Goal: Transaction & Acquisition: Purchase product/service

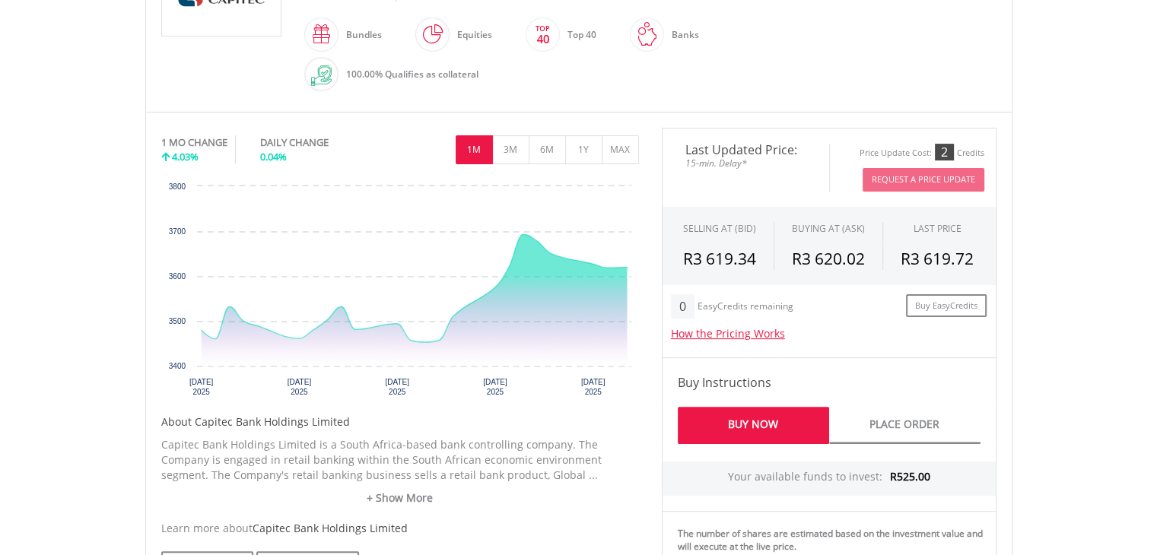
scroll to position [386, 0]
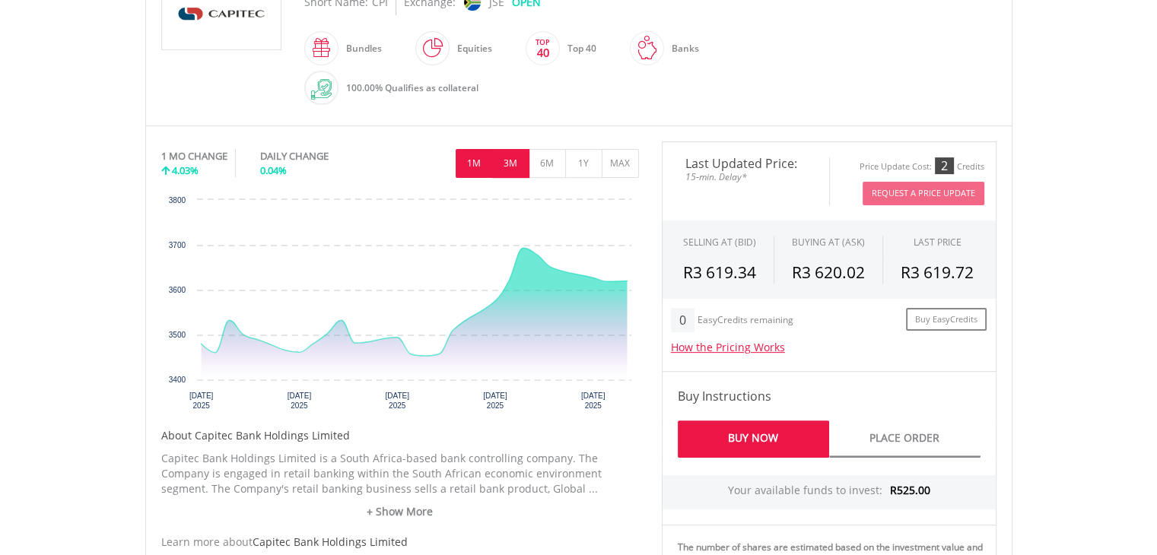
click at [516, 156] on button "3M" at bounding box center [510, 163] width 37 height 29
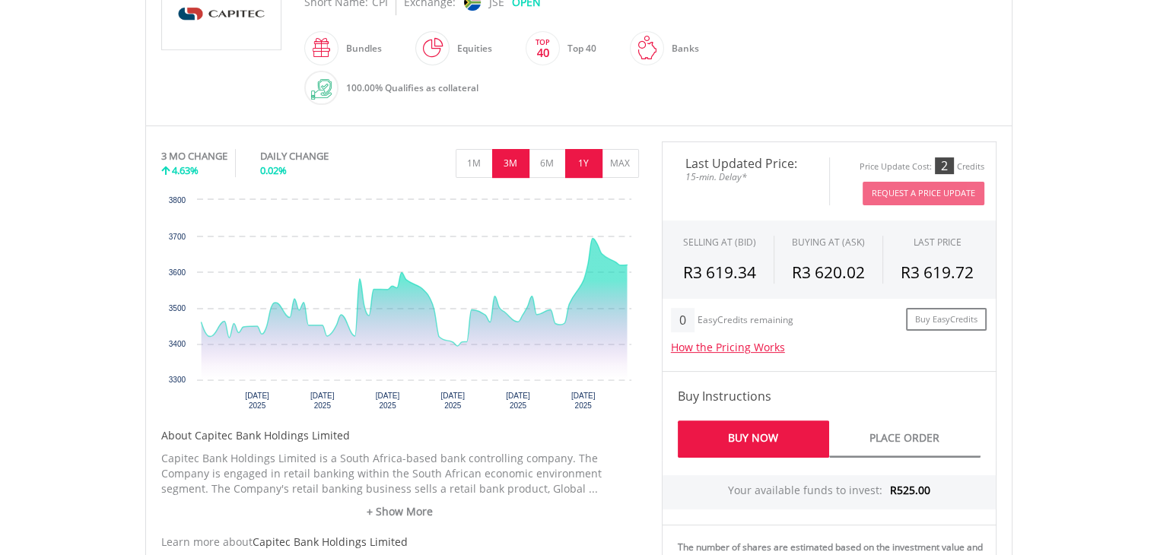
click at [579, 167] on button "1Y" at bounding box center [583, 163] width 37 height 29
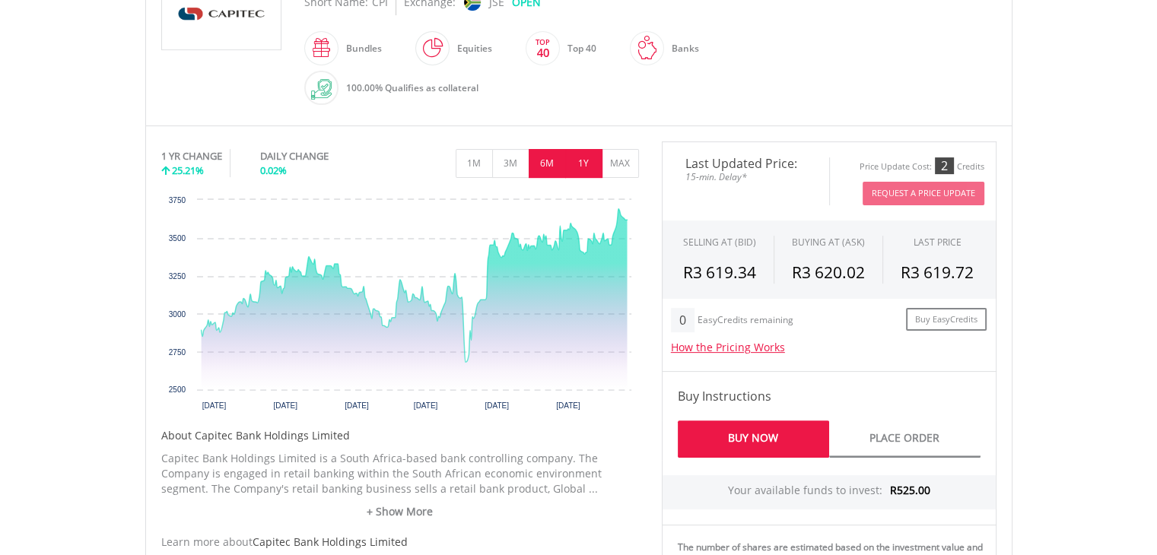
click at [554, 160] on button "6M" at bounding box center [547, 163] width 37 height 29
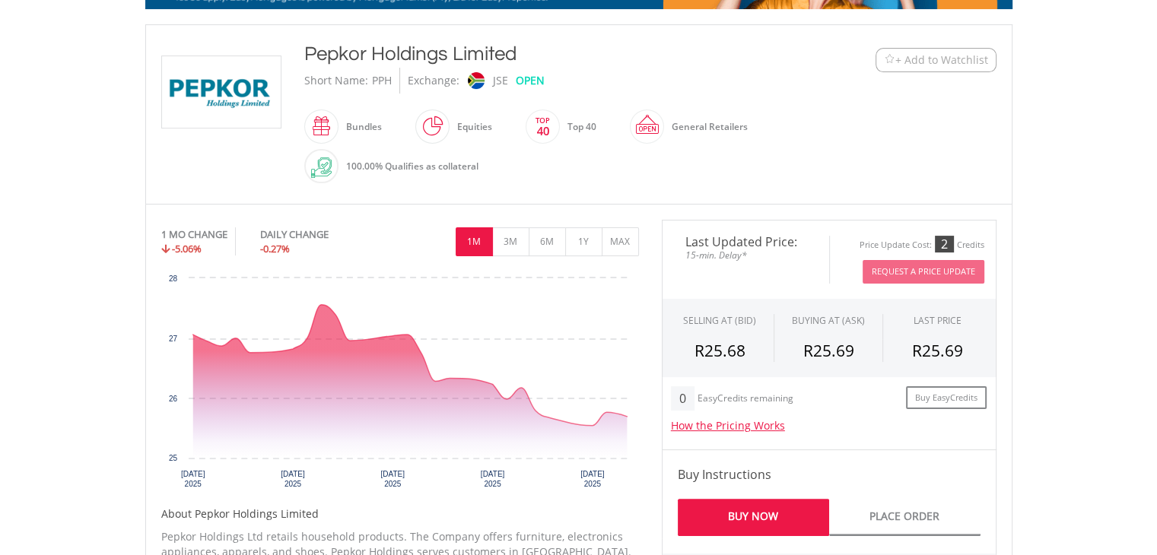
scroll to position [310, 0]
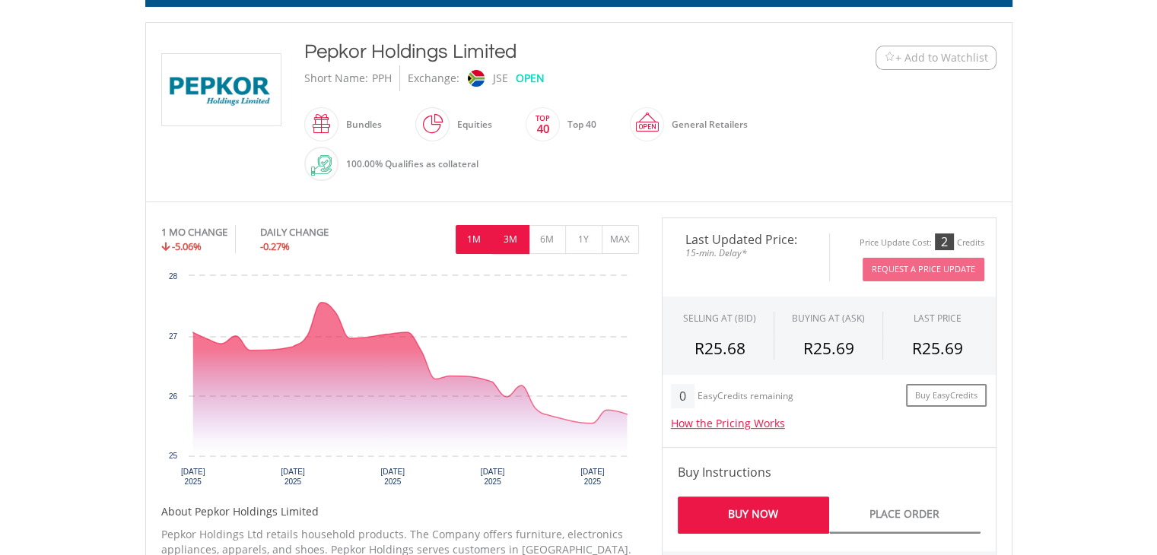
click at [497, 242] on button "3M" at bounding box center [510, 239] width 37 height 29
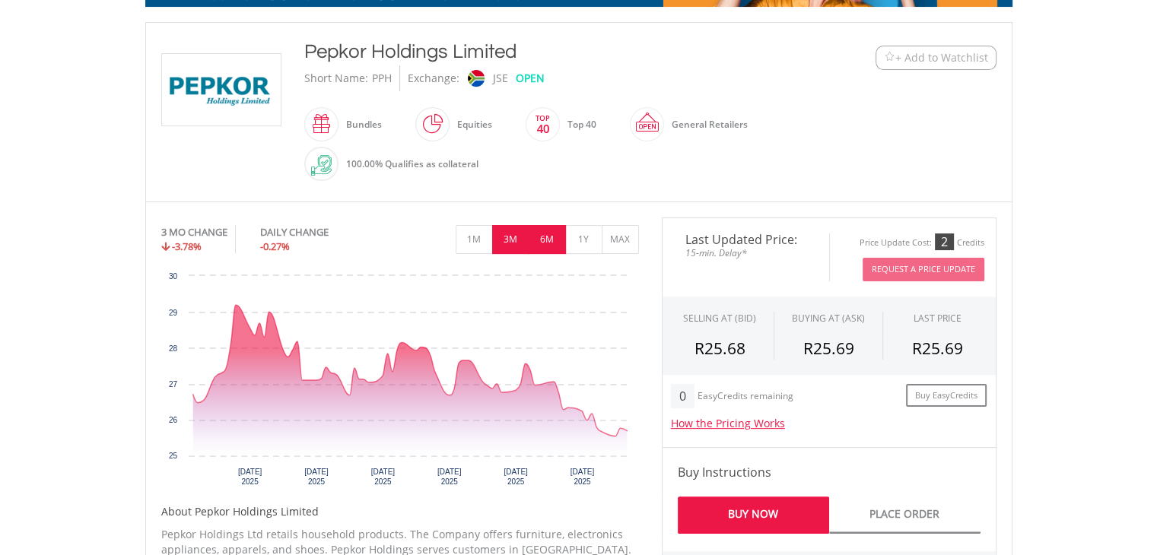
click at [538, 237] on button "6M" at bounding box center [547, 239] width 37 height 29
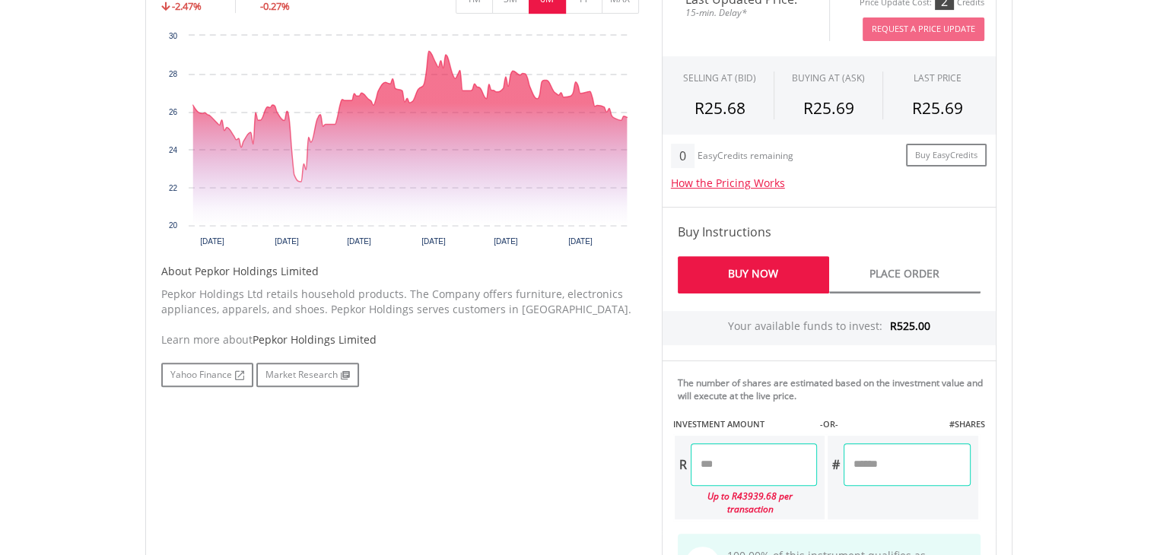
scroll to position [554, 0]
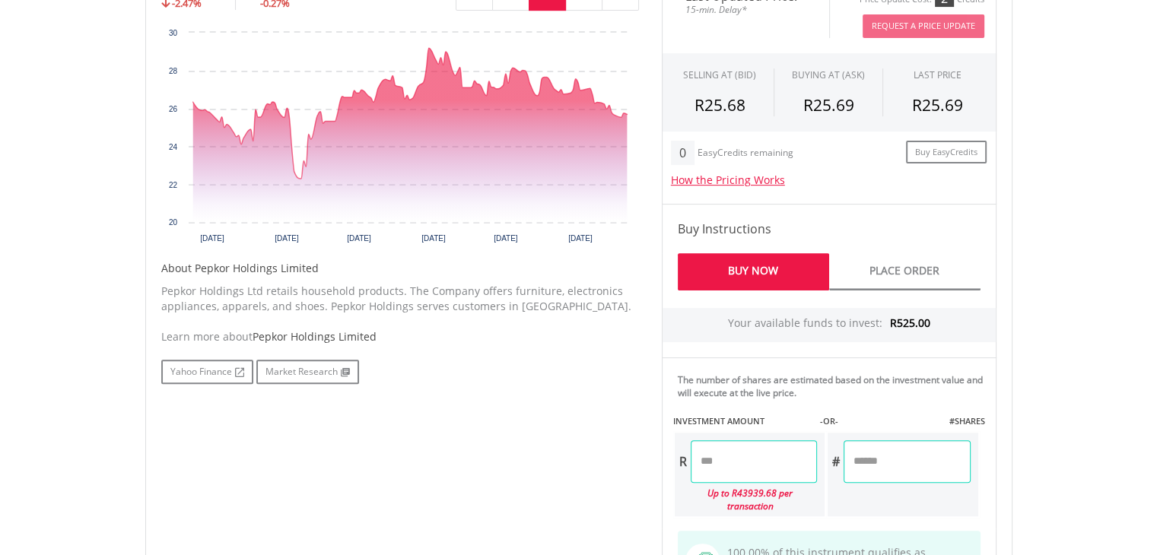
click at [715, 456] on input "number" at bounding box center [754, 461] width 126 height 43
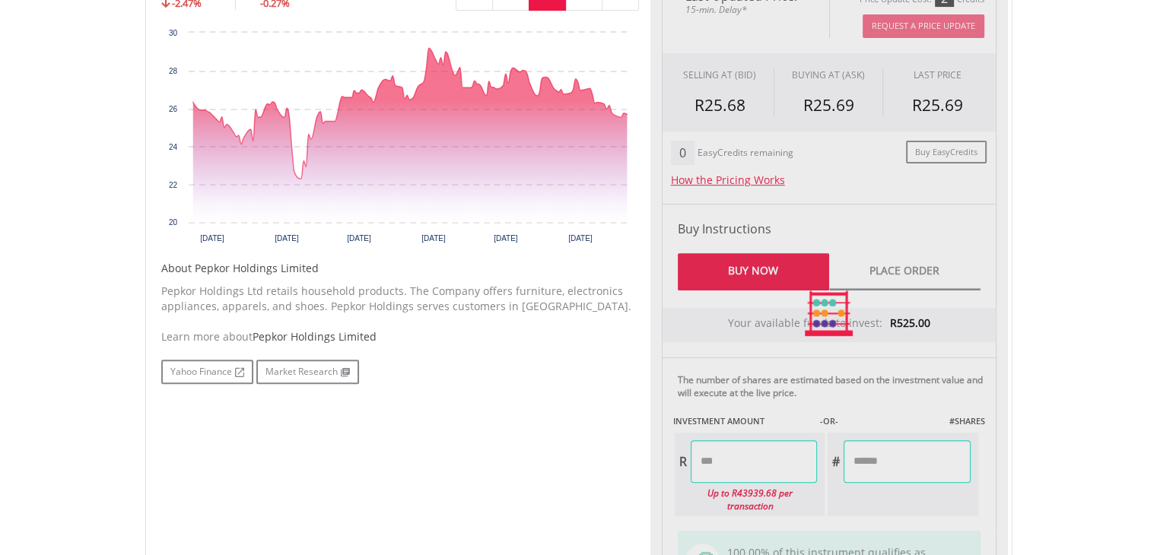
type input "******"
click at [736, 271] on div "Last Updated Price: 15-min. Delay* Price Update Cost: 2 Credits Request A Price…" at bounding box center [828, 313] width 357 height 678
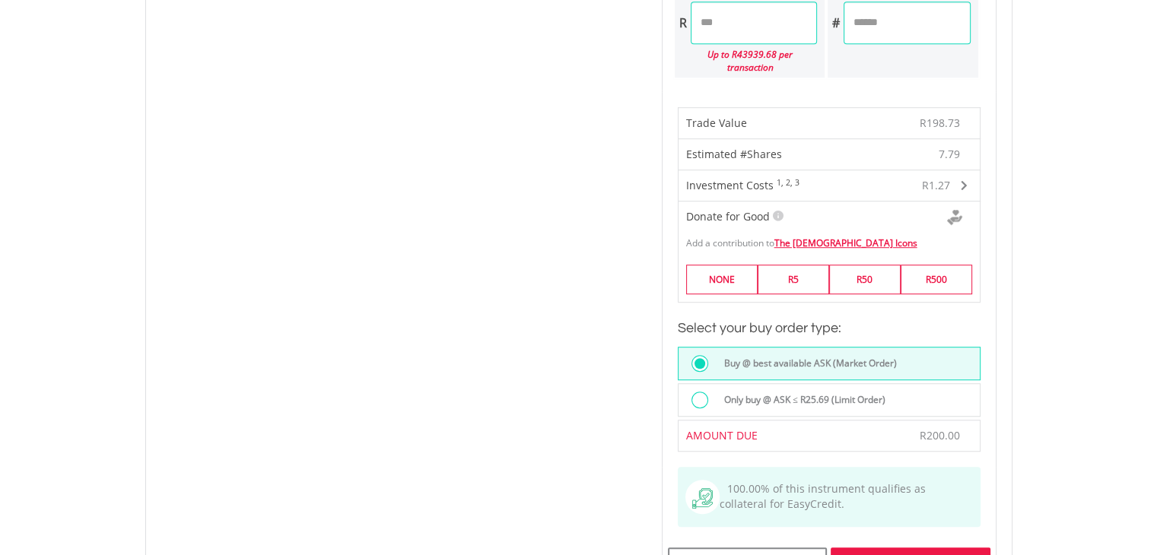
scroll to position [995, 0]
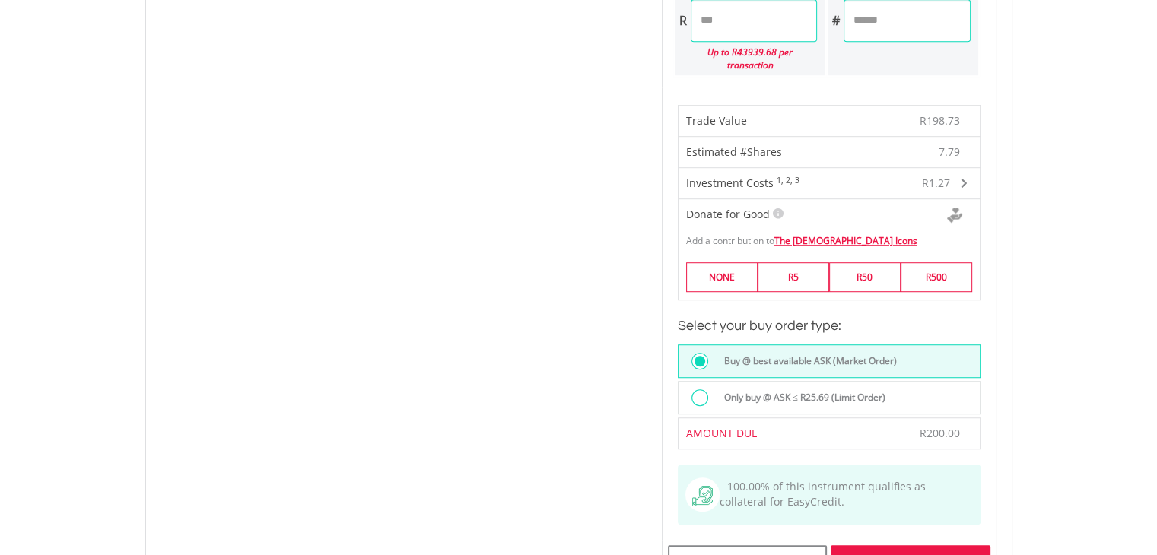
click at [961, 178] on span at bounding box center [964, 183] width 7 height 11
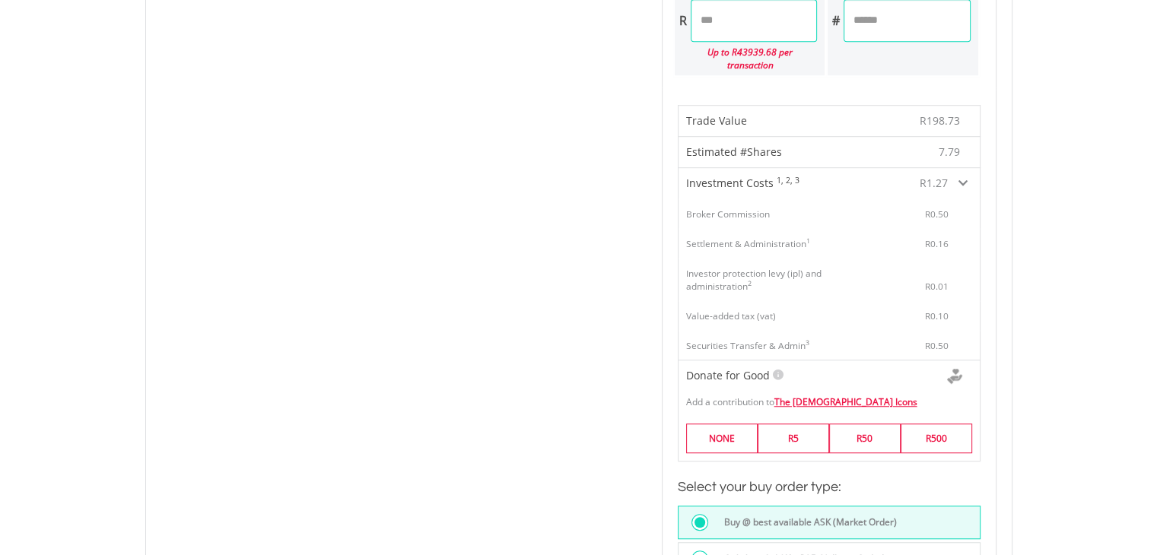
click at [964, 178] on span at bounding box center [962, 183] width 9 height 11
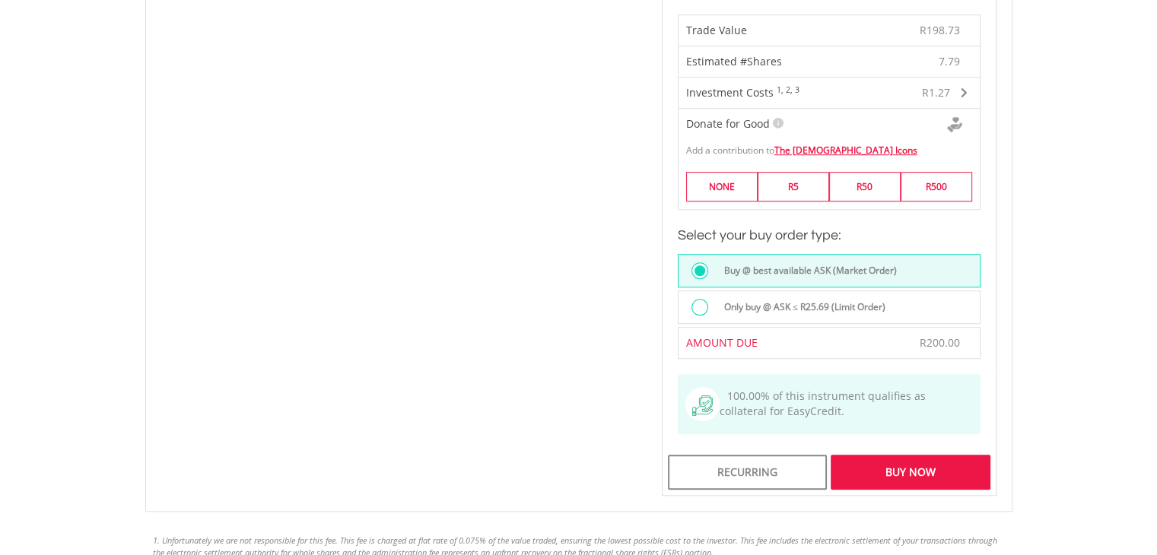
scroll to position [1090, 0]
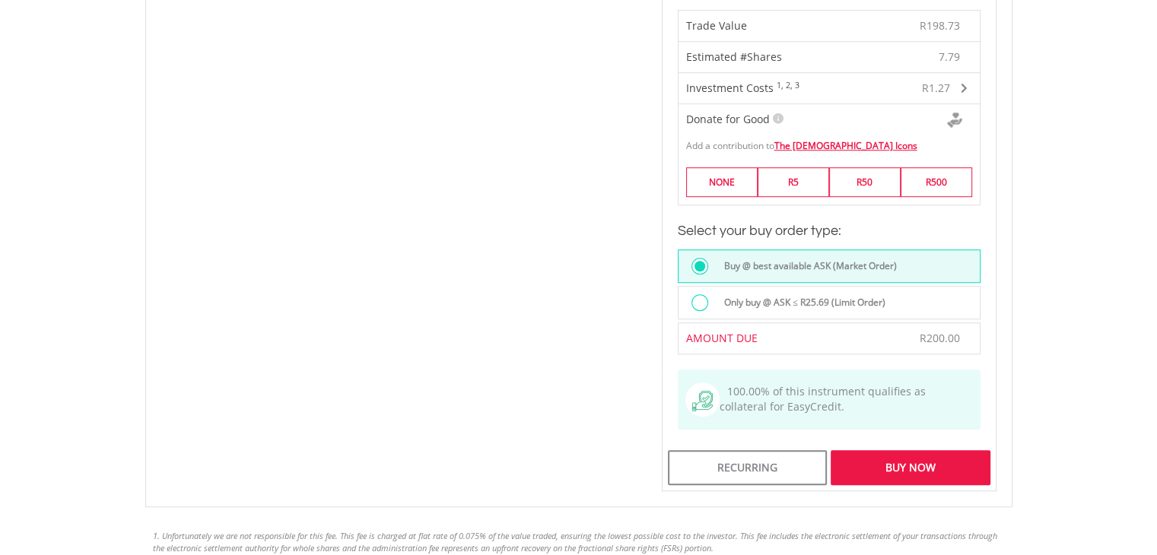
click at [896, 450] on div "Buy Now" at bounding box center [909, 467] width 159 height 35
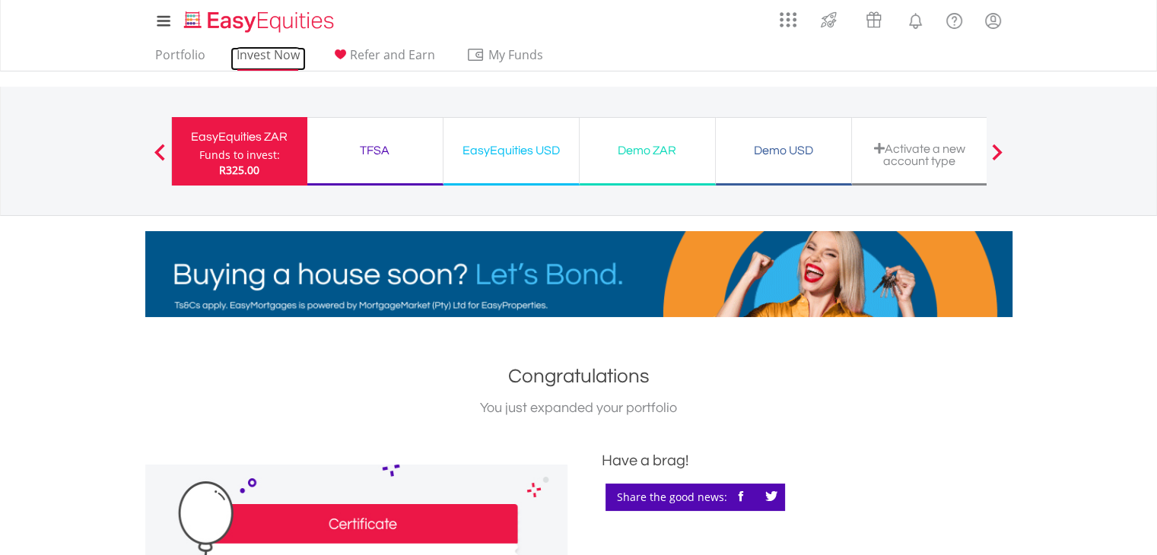
click at [284, 52] on link "Invest Now" at bounding box center [267, 59] width 75 height 24
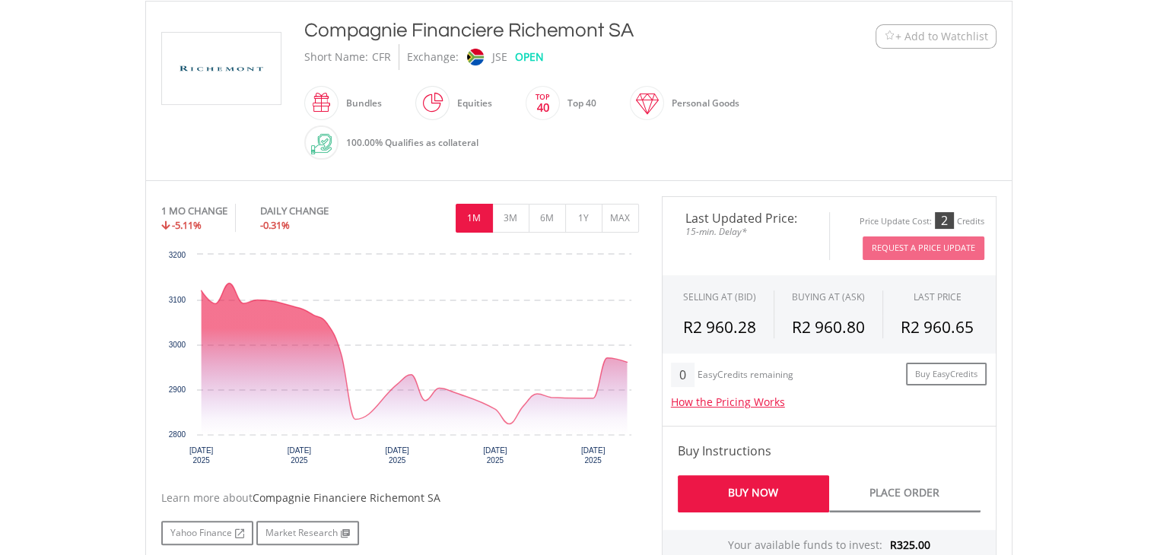
scroll to position [344, 0]
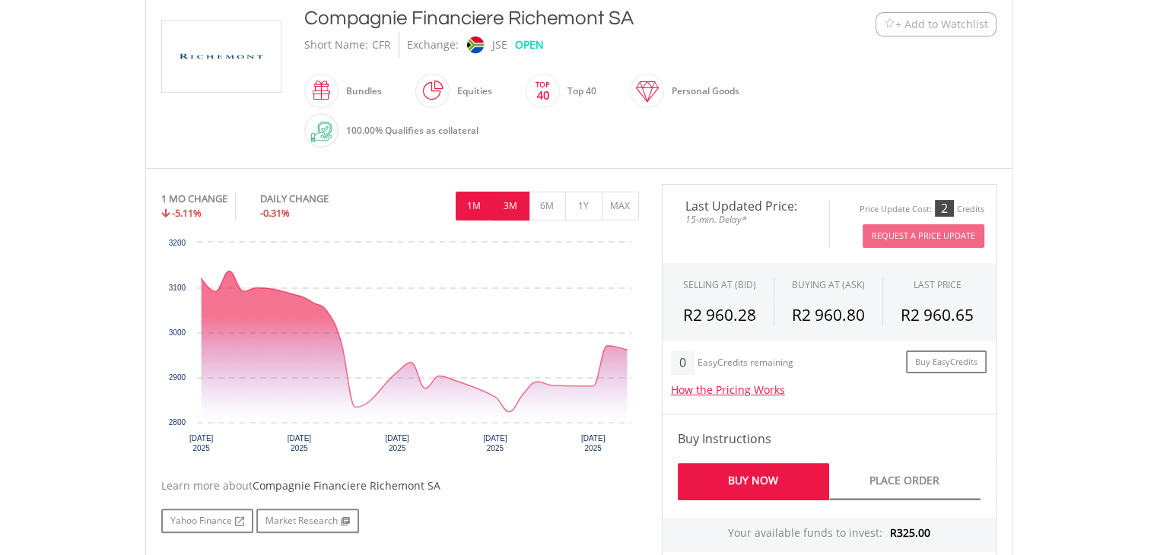
click at [516, 202] on button "3M" at bounding box center [510, 206] width 37 height 29
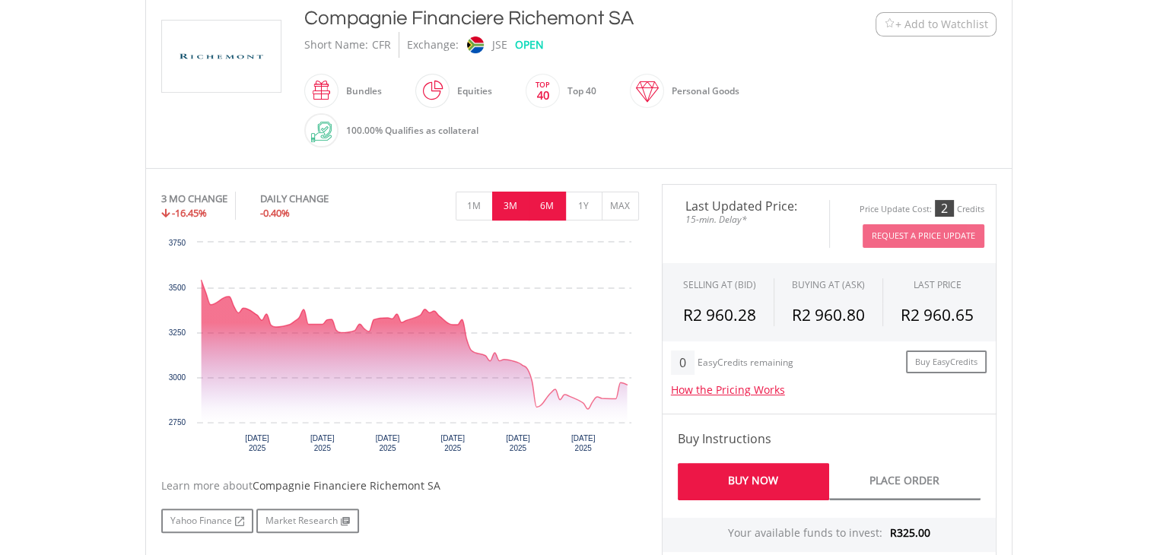
click at [545, 208] on button "6M" at bounding box center [547, 206] width 37 height 29
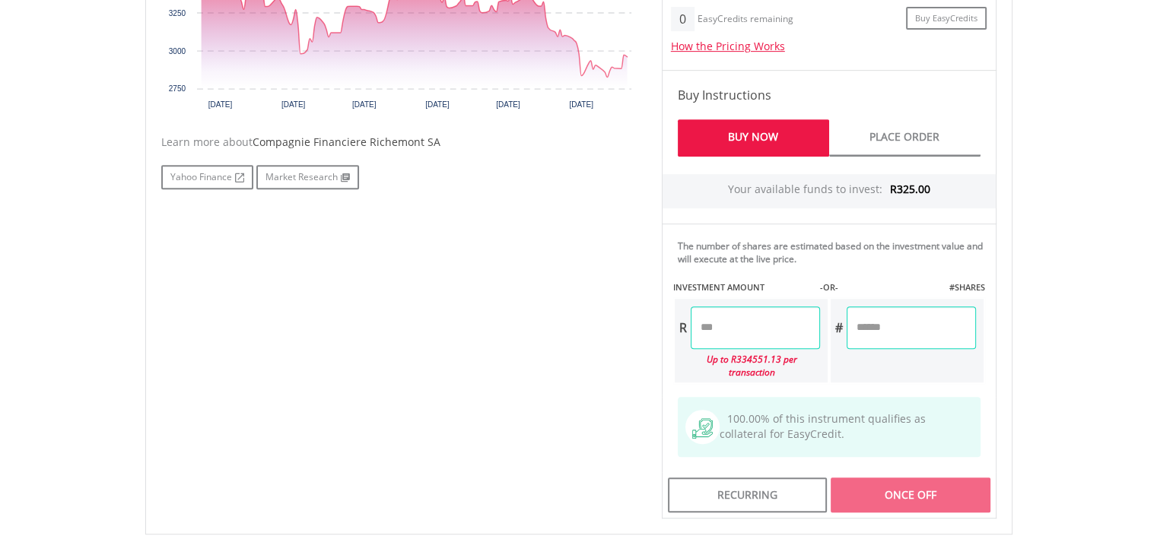
scroll to position [684, 0]
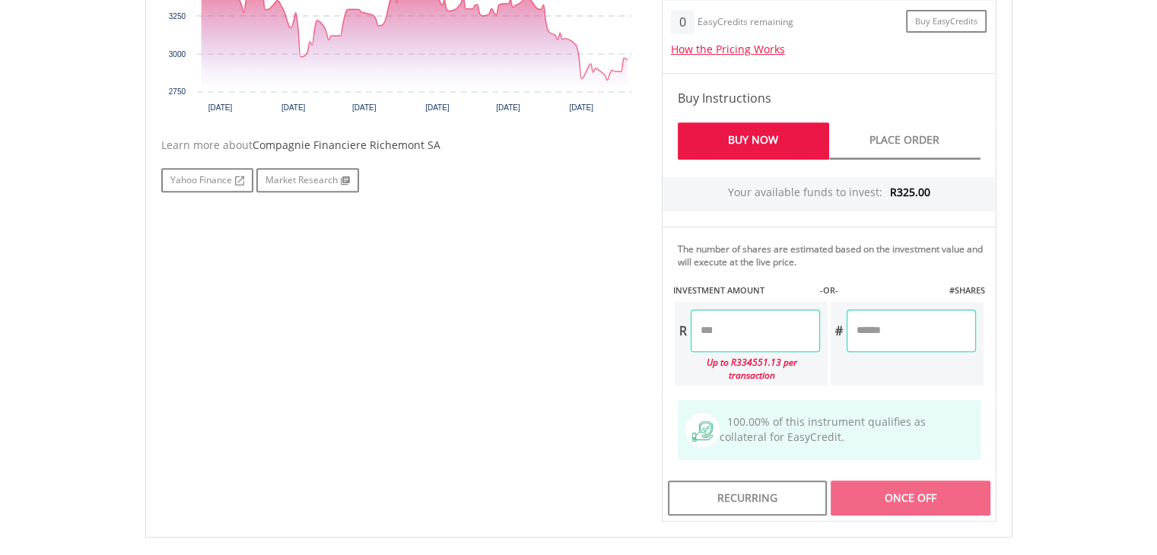
click at [712, 329] on input "number" at bounding box center [755, 331] width 129 height 43
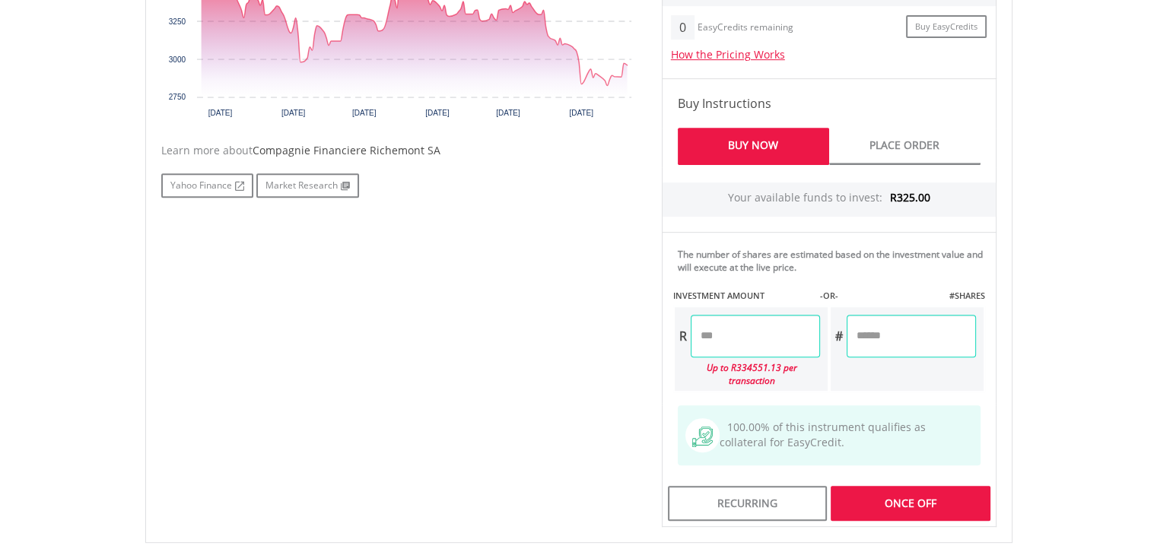
scroll to position [682, 0]
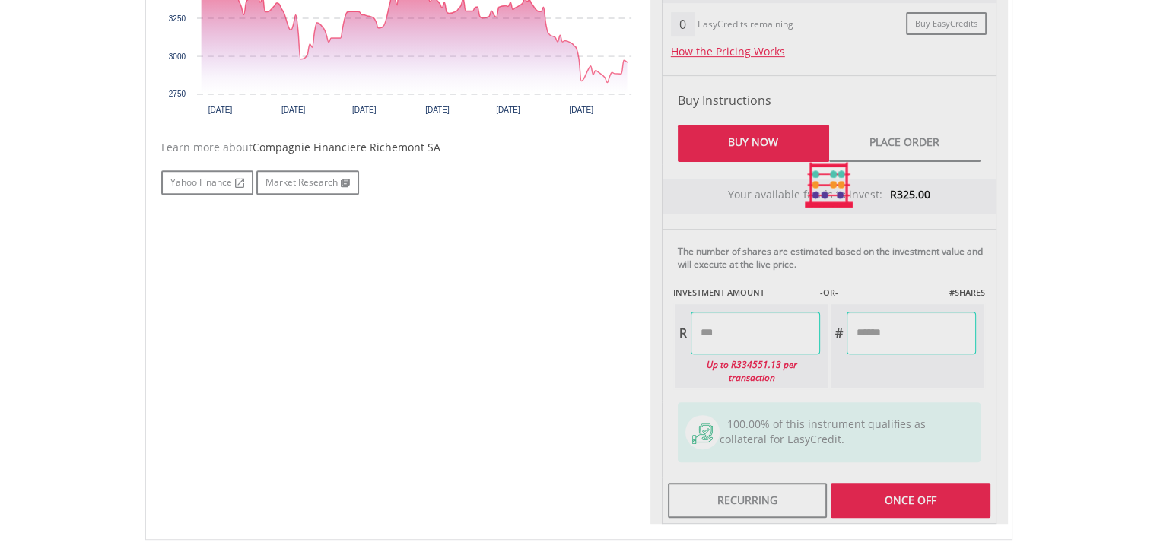
click at [780, 138] on div "Last Updated Price: 15-min. Delay* Price Update Cost: 2 Credits Request A Price…" at bounding box center [828, 185] width 357 height 678
type input "******"
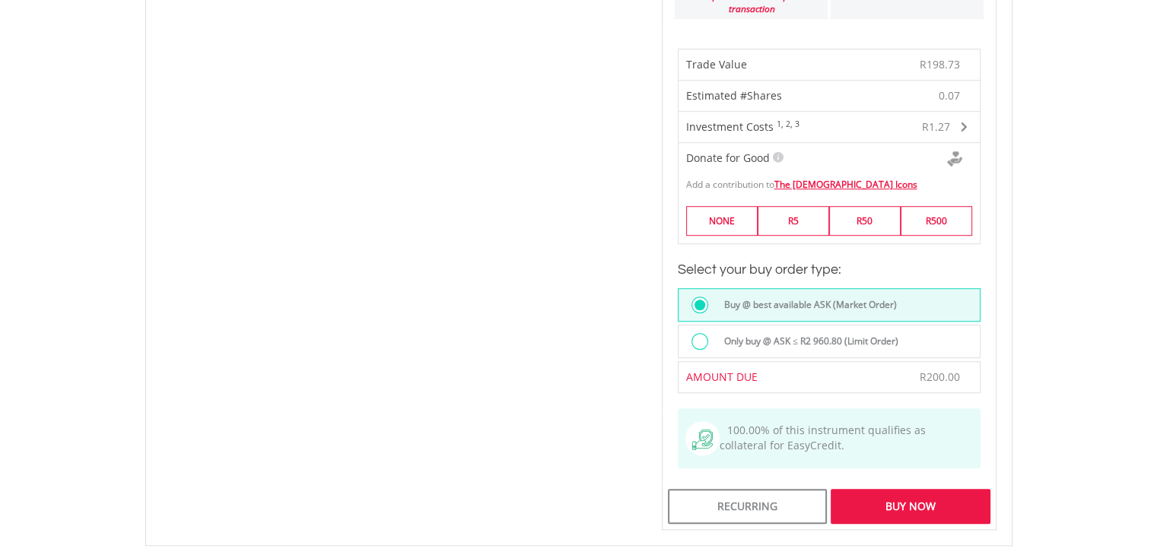
scroll to position [1067, 0]
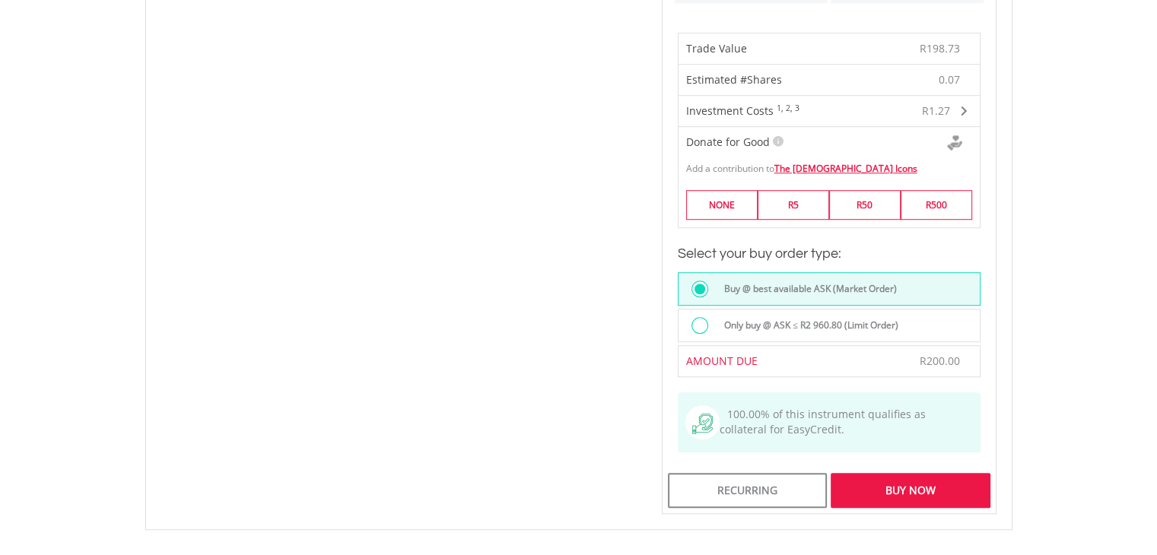
click at [936, 476] on div "Buy Now" at bounding box center [909, 490] width 159 height 35
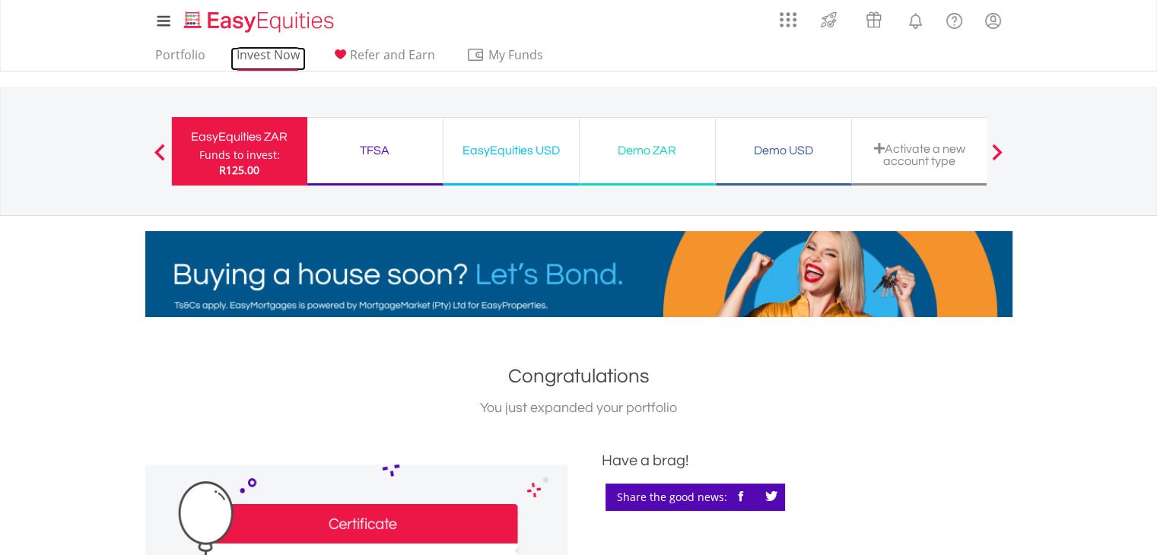
click at [246, 56] on link "Invest Now" at bounding box center [267, 59] width 75 height 24
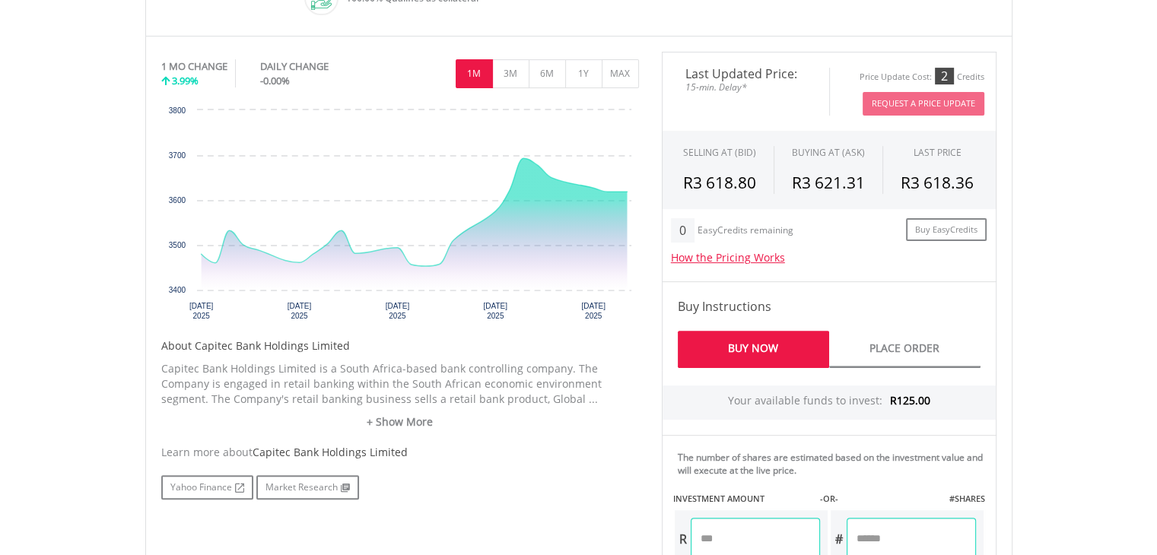
scroll to position [475, 0]
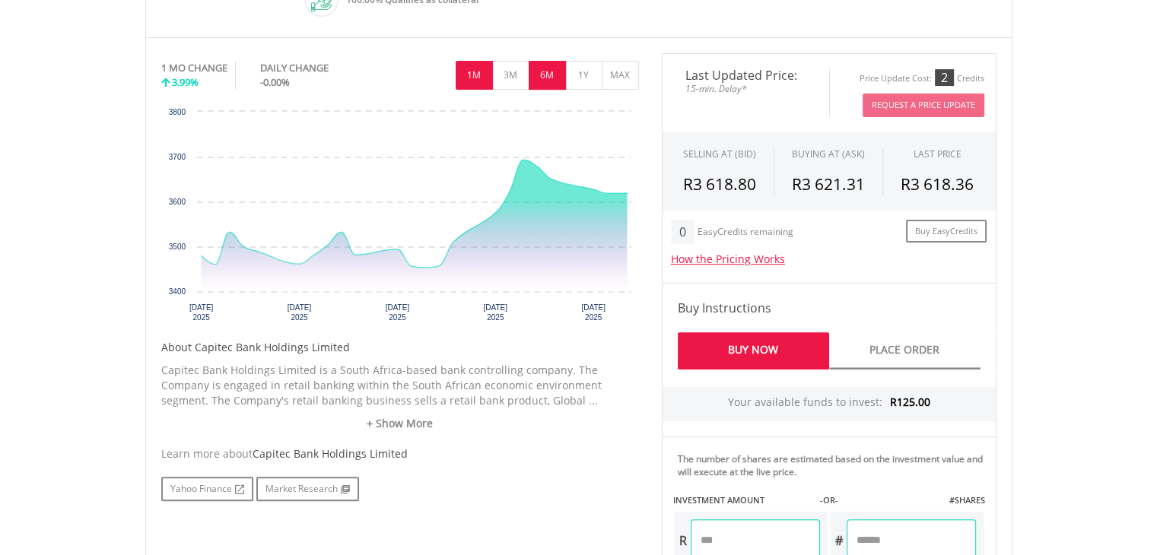
click at [551, 66] on button "6M" at bounding box center [547, 75] width 37 height 29
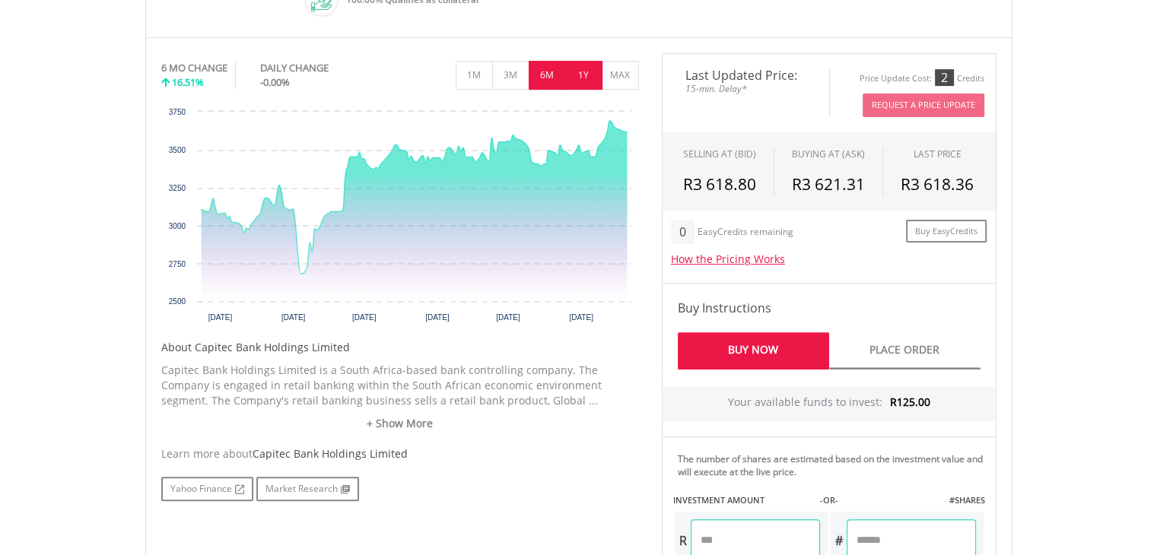
click at [574, 77] on button "1Y" at bounding box center [583, 75] width 37 height 29
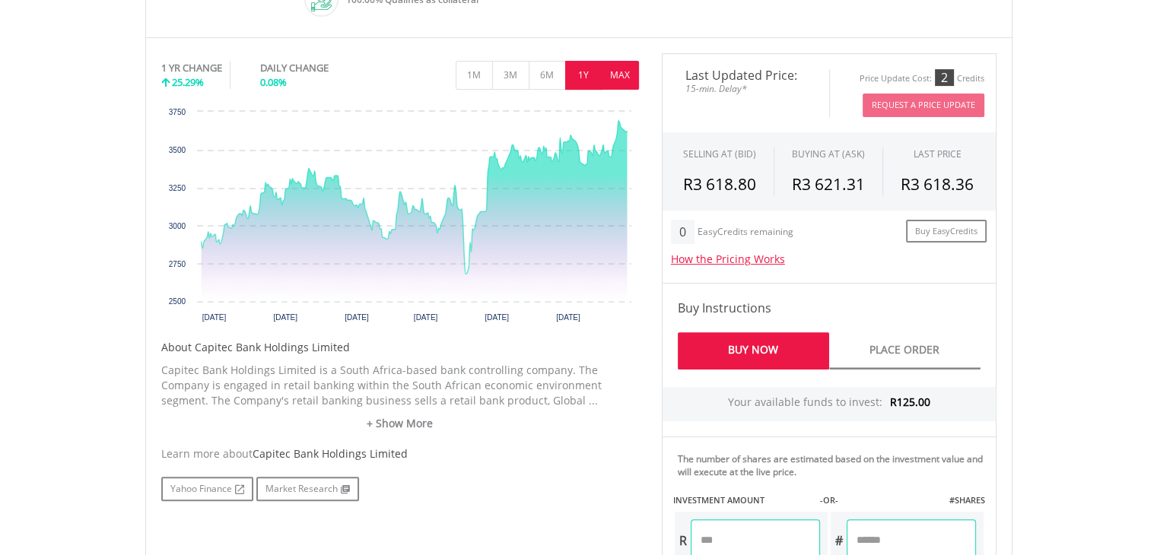
click at [614, 68] on button "MAX" at bounding box center [620, 75] width 37 height 29
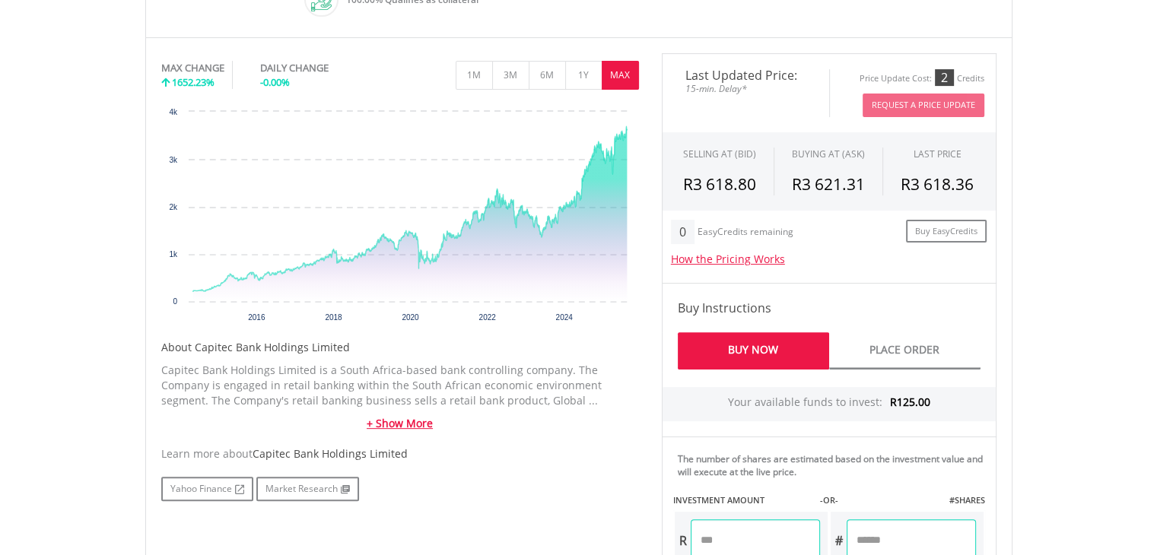
click at [588, 423] on link "+ Show More" at bounding box center [400, 423] width 478 height 15
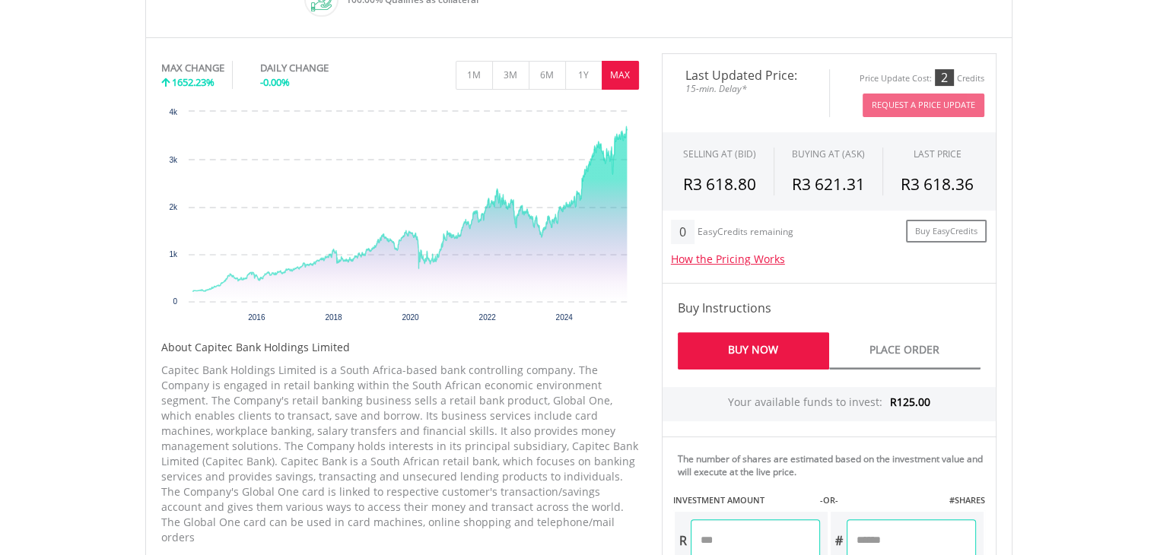
click at [487, 268] on icon "Created with Highcharts 11.1.0 2016 2018 2020 2022 2024 0 1k 2k 3k 4k 31 Mar 20…" at bounding box center [400, 218] width 478 height 228
click at [487, 268] on icon "Interactive chart" at bounding box center [409, 213] width 434 height 175
click at [761, 538] on input "number" at bounding box center [755, 540] width 129 height 43
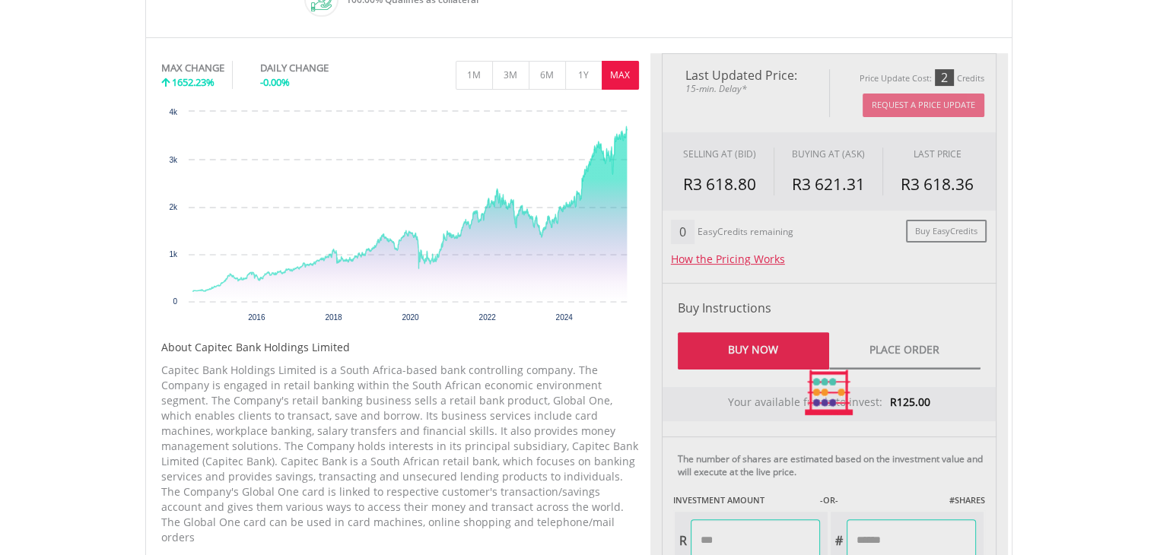
type input "******"
click at [754, 343] on div "Last Updated Price: 15-min. Delay* Price Update Cost: 2 Credits Request A Price…" at bounding box center [828, 392] width 357 height 678
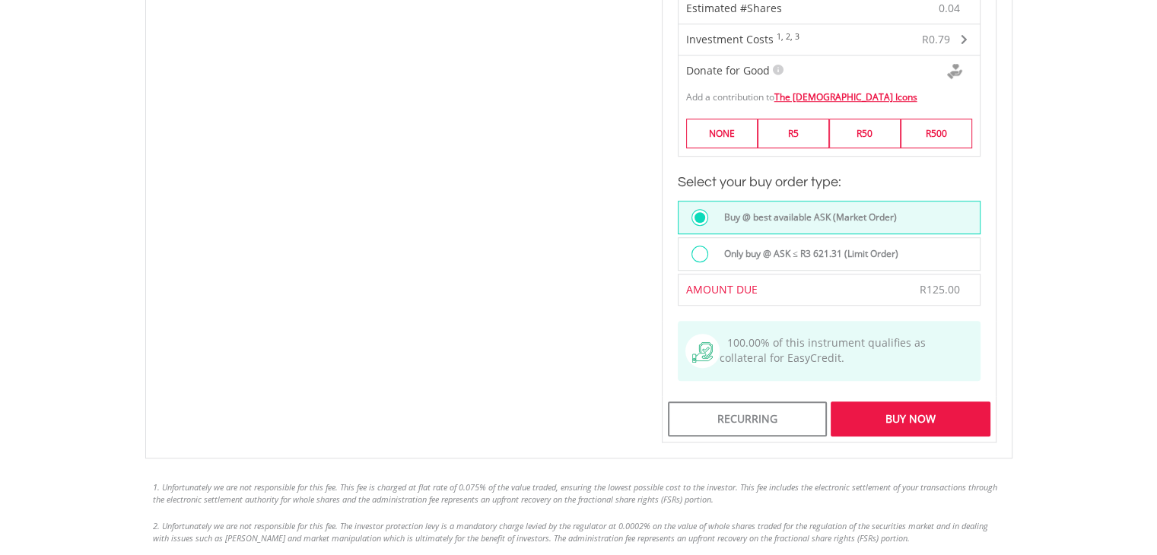
scroll to position [1136, 0]
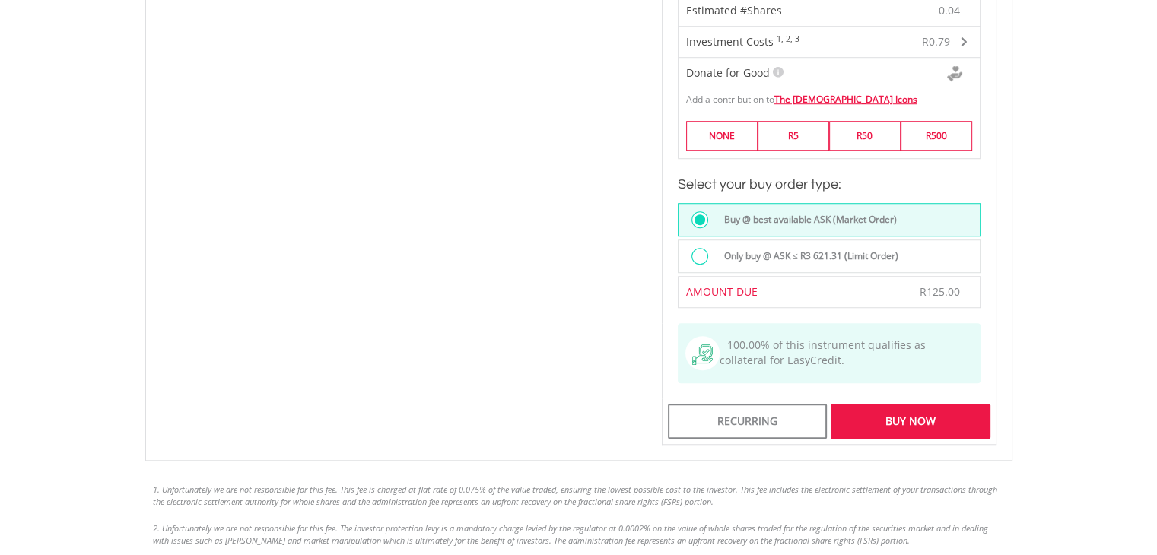
click at [939, 404] on div "Buy Now" at bounding box center [909, 421] width 159 height 35
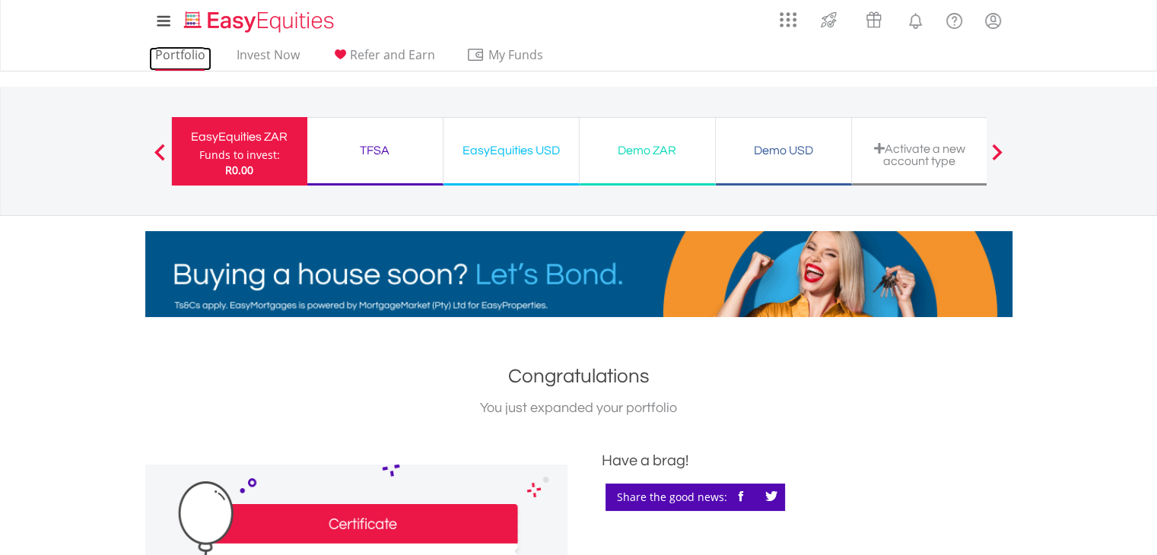
click at [179, 56] on link "Portfolio" at bounding box center [180, 59] width 62 height 24
